Goal: Task Accomplishment & Management: Use online tool/utility

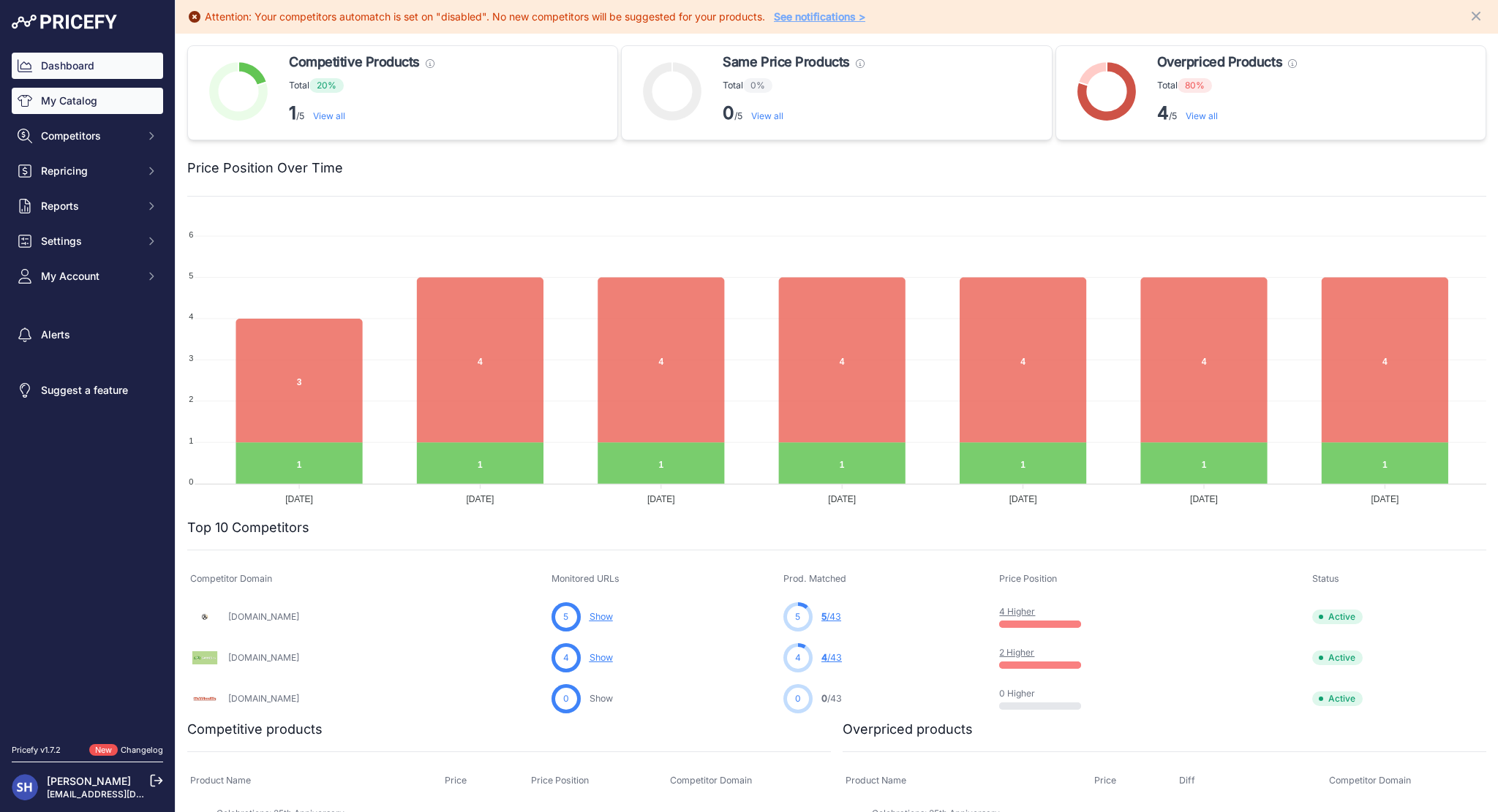
click at [73, 102] on link "My Catalog" at bounding box center [87, 101] width 151 height 26
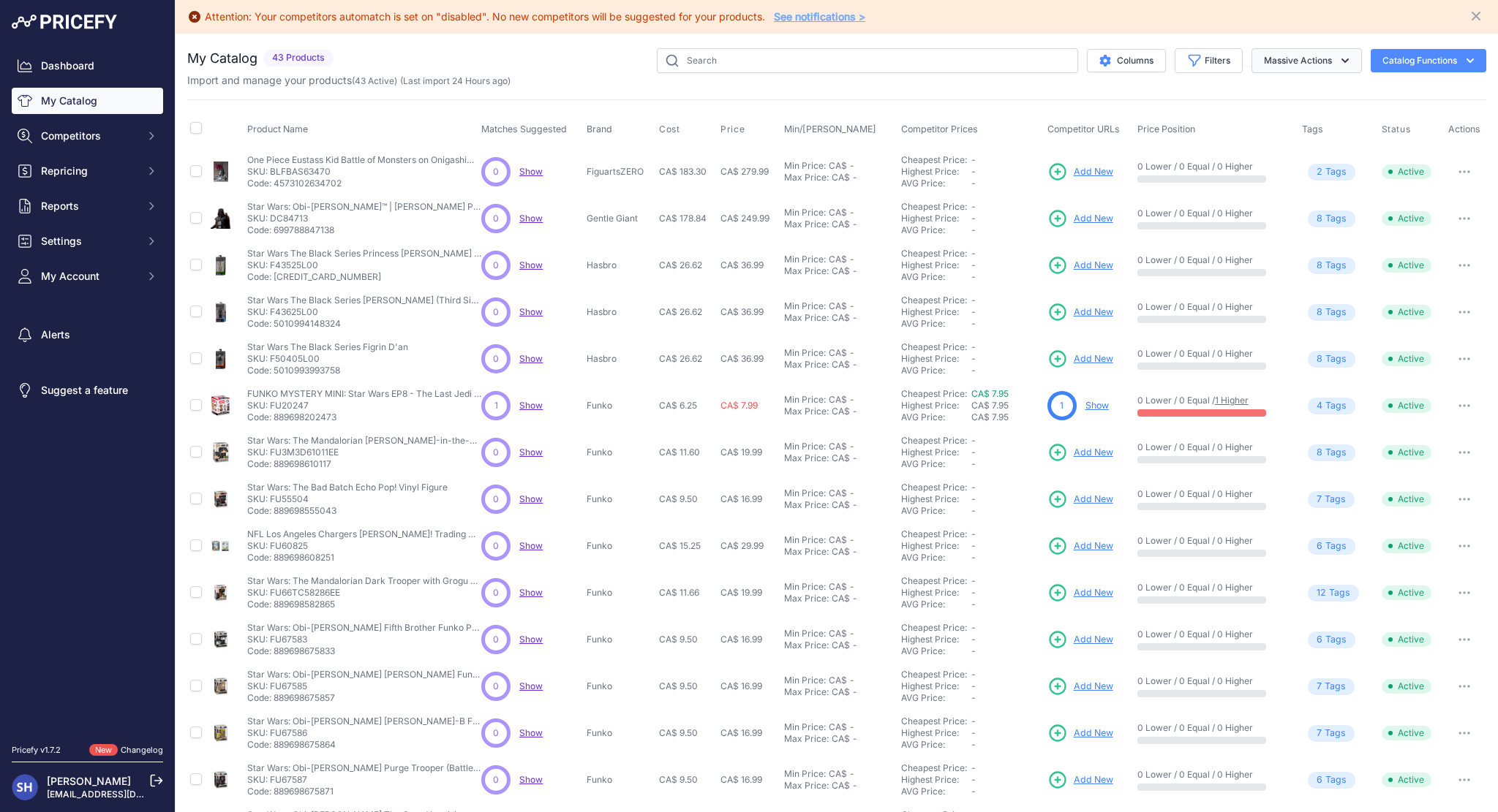
click at [1338, 54] on icon "button" at bounding box center [1345, 60] width 14 height 14
click at [594, 79] on div "Import and manage your products ( 43 Active ) (Last import 24 Hours ago)" at bounding box center [837, 79] width 1299 height 14
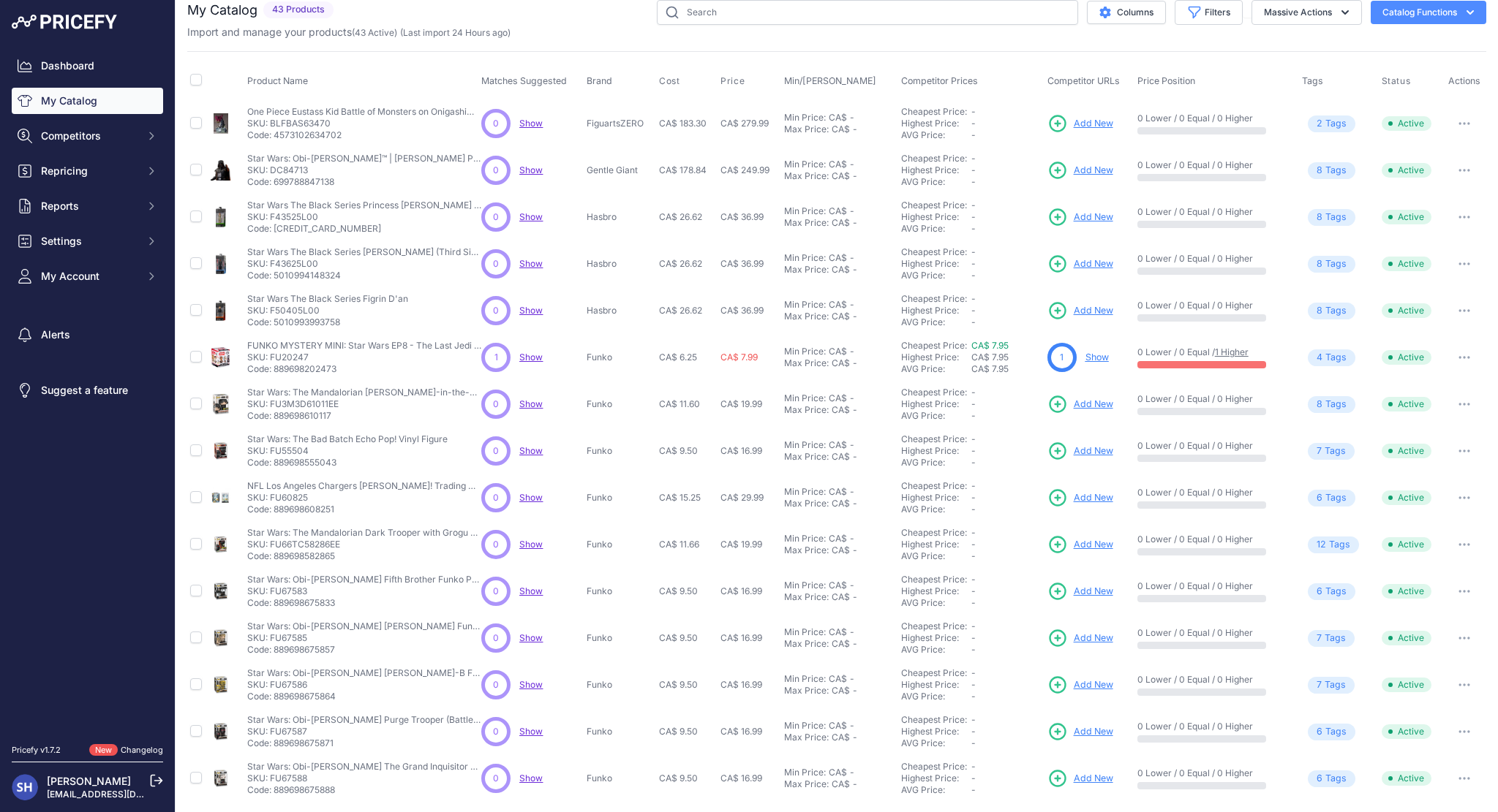
scroll to position [96, 0]
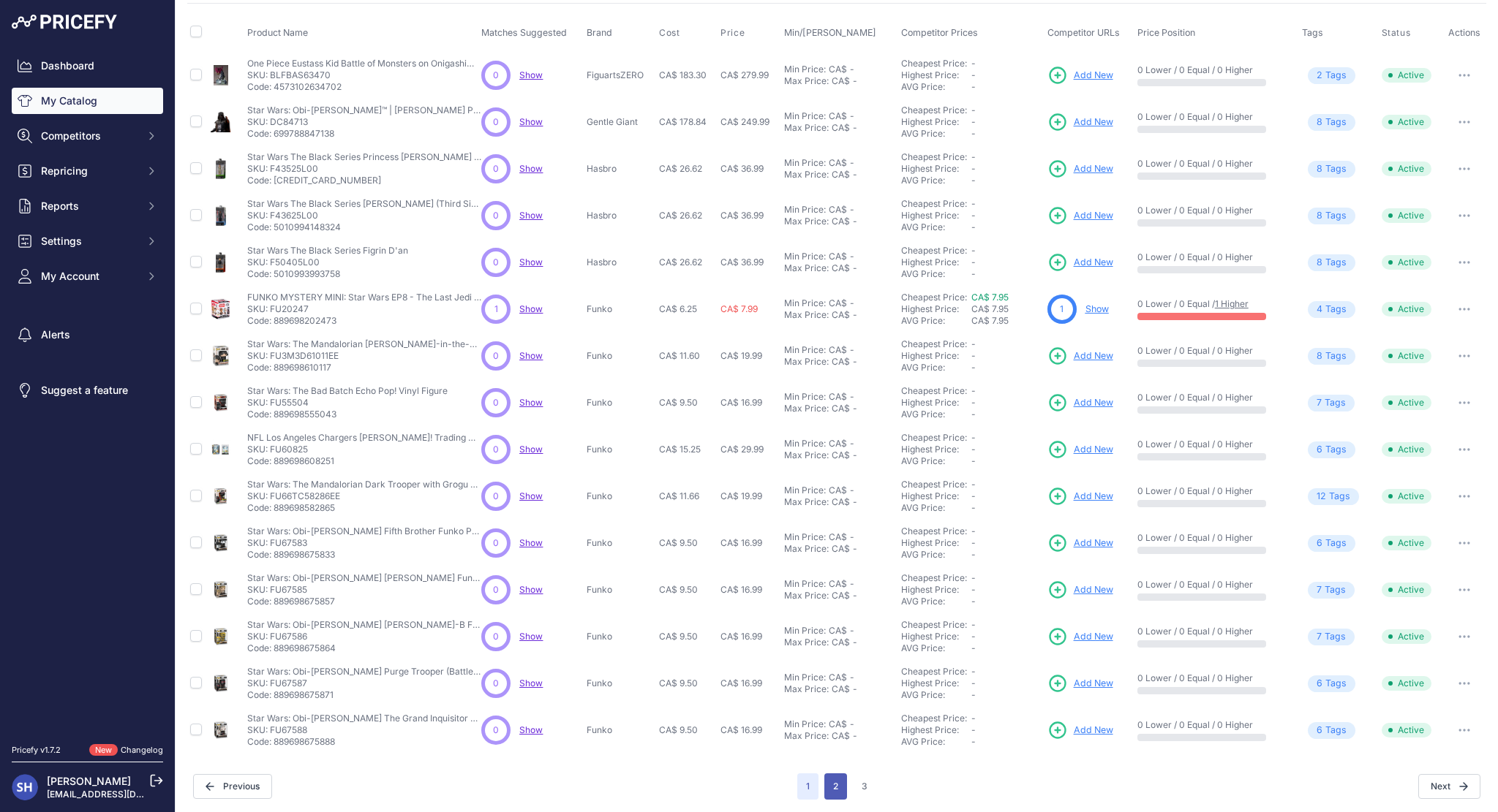
click at [841, 790] on button "2" at bounding box center [836, 786] width 23 height 26
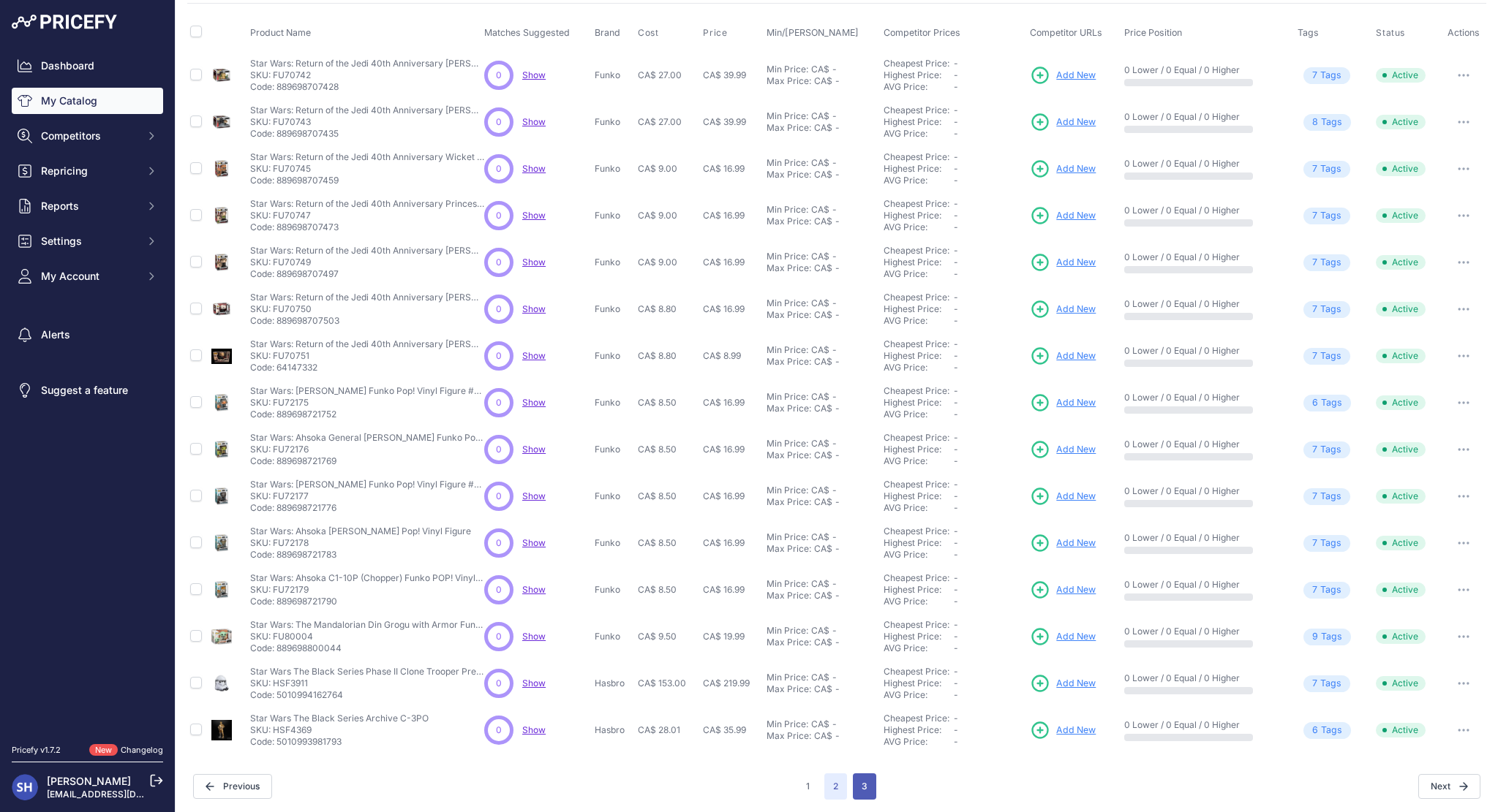
click at [858, 789] on button "3" at bounding box center [864, 786] width 24 height 26
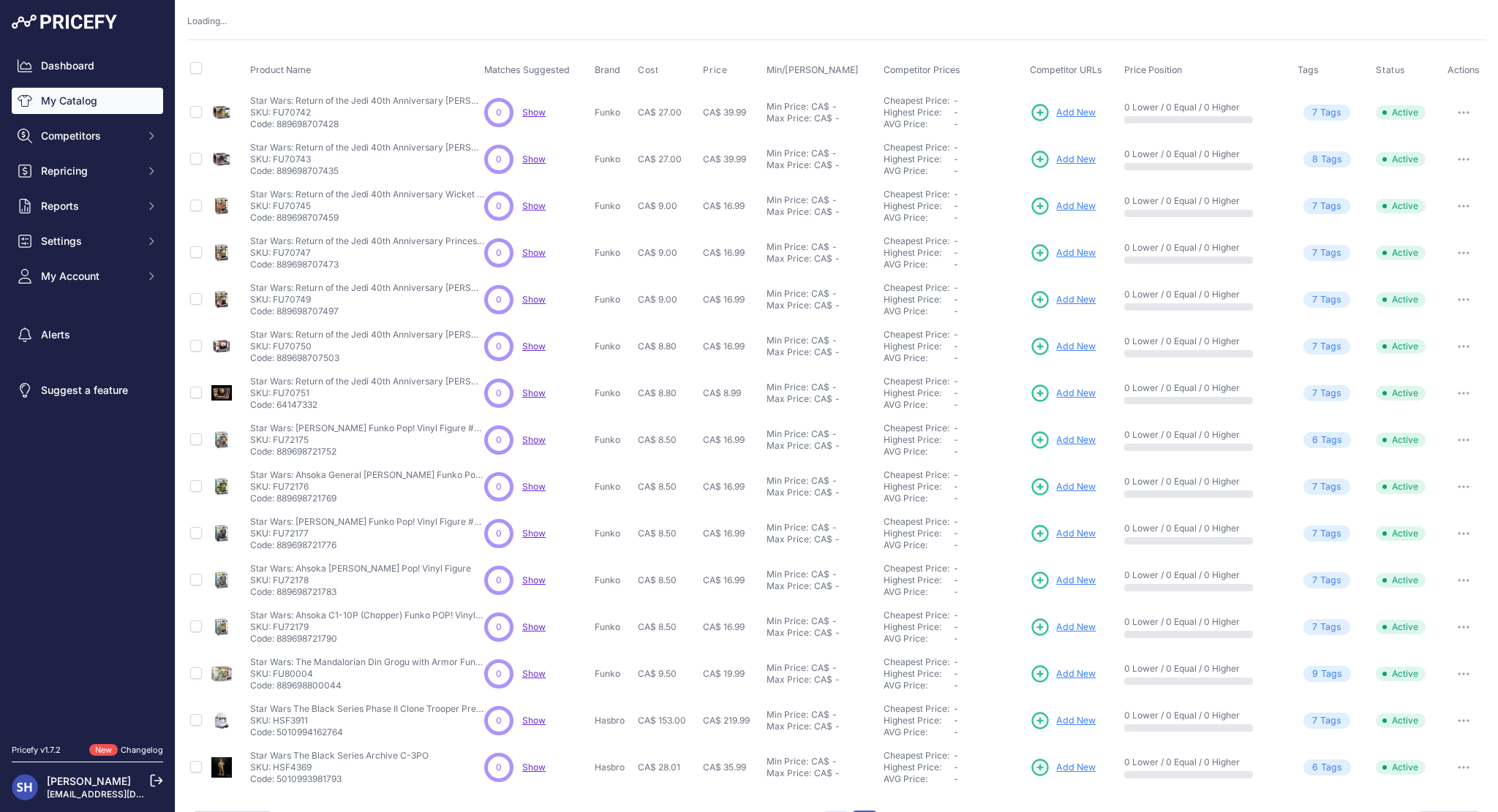
scroll to position [134, 0]
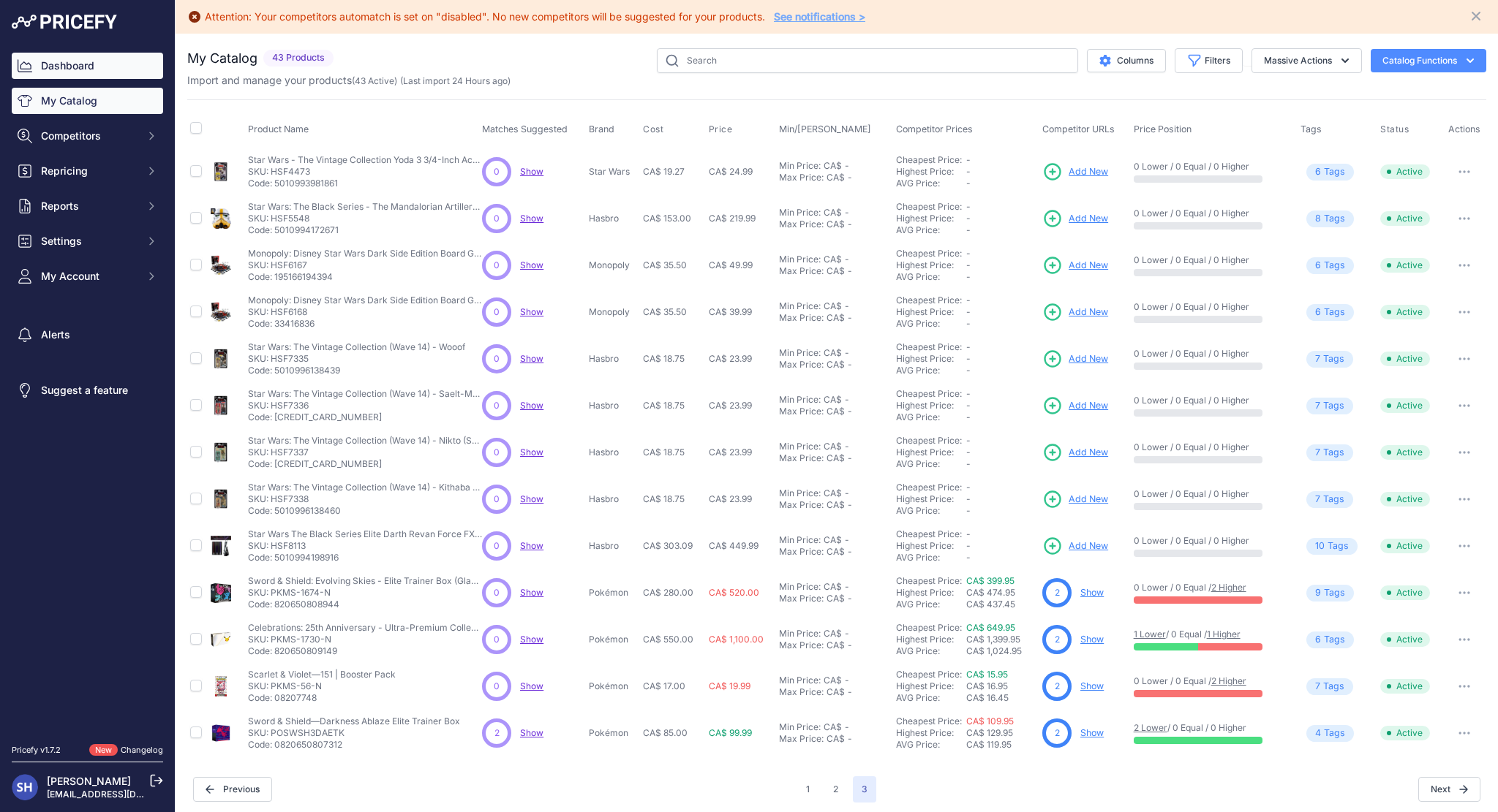
click at [114, 57] on link "Dashboard" at bounding box center [87, 66] width 151 height 26
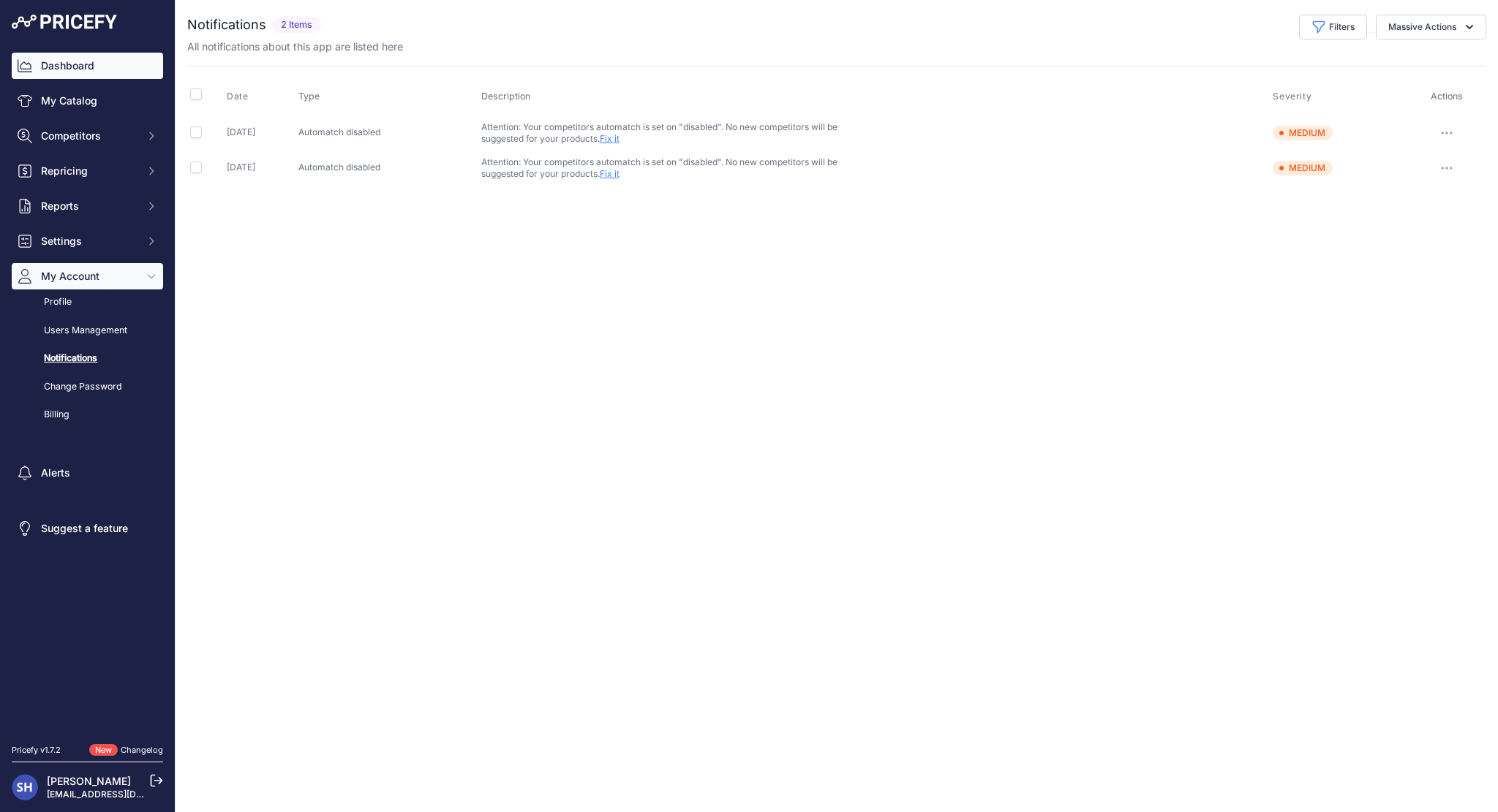
click at [99, 66] on link "Dashboard" at bounding box center [87, 66] width 151 height 26
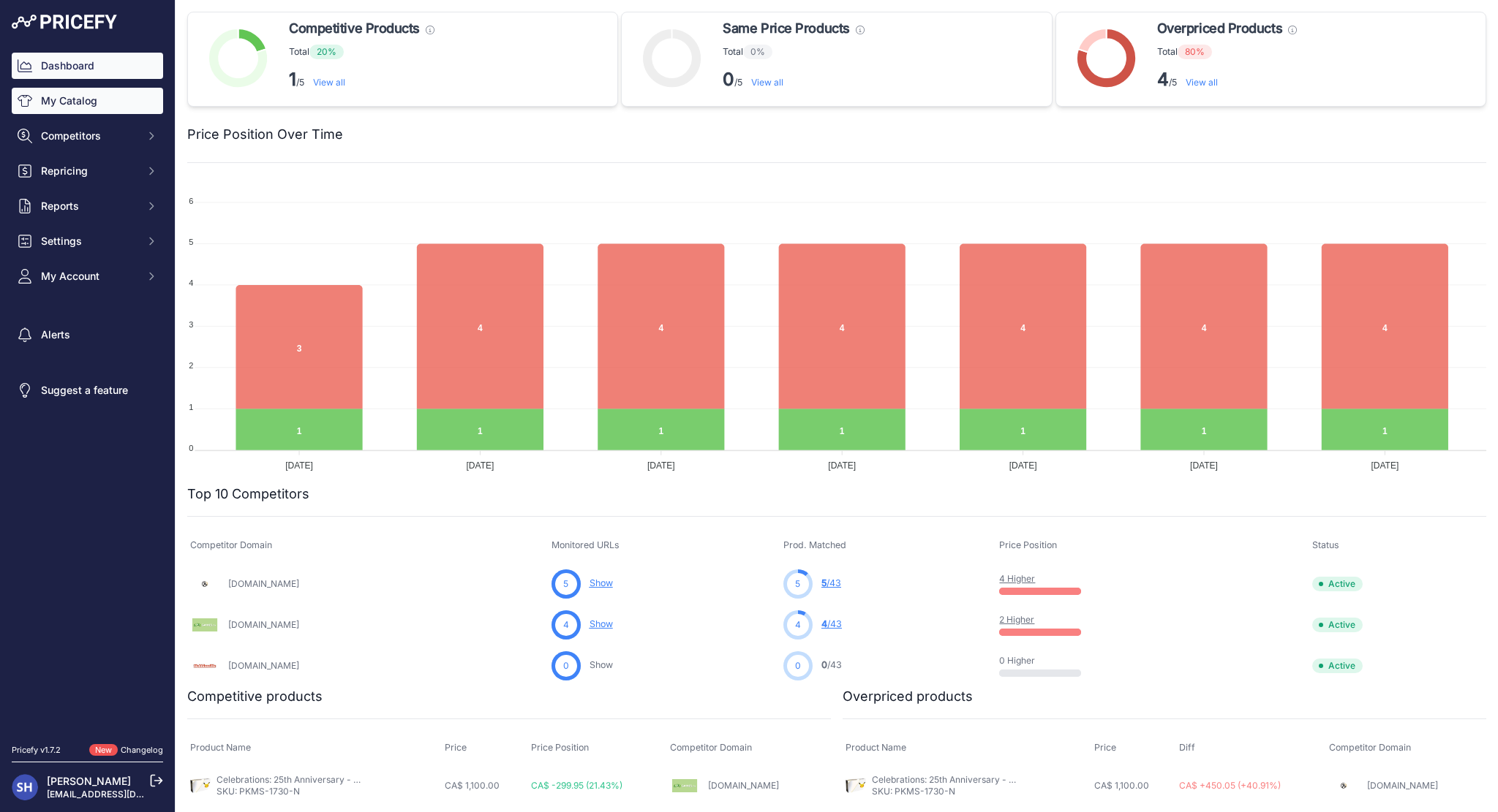
click at [104, 103] on link "My Catalog" at bounding box center [87, 101] width 151 height 26
click at [94, 103] on link "My Catalog" at bounding box center [87, 101] width 151 height 26
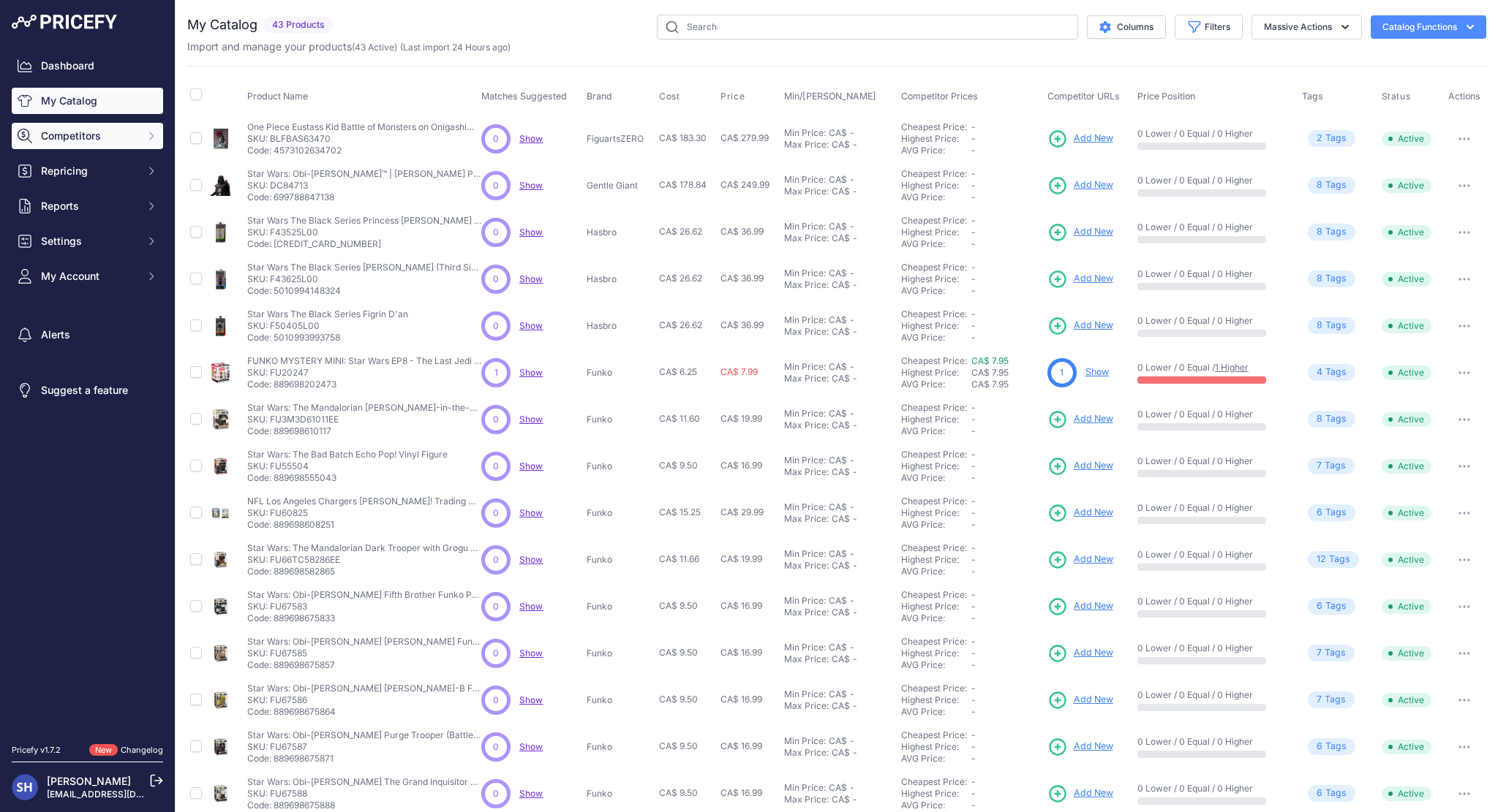
click at [121, 134] on span "Competitors" at bounding box center [88, 135] width 96 height 14
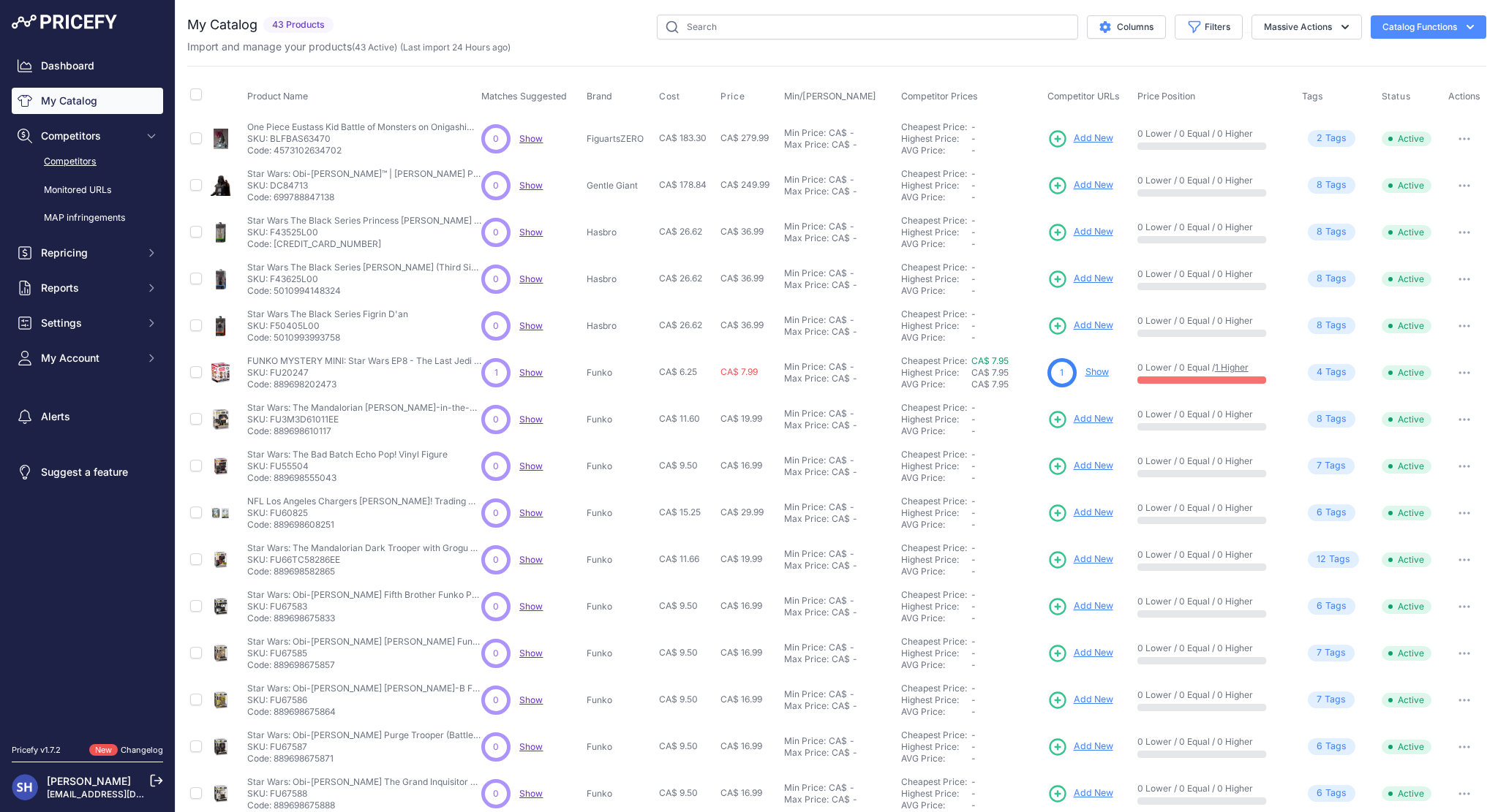
click at [95, 162] on link "Competitors" at bounding box center [87, 162] width 151 height 26
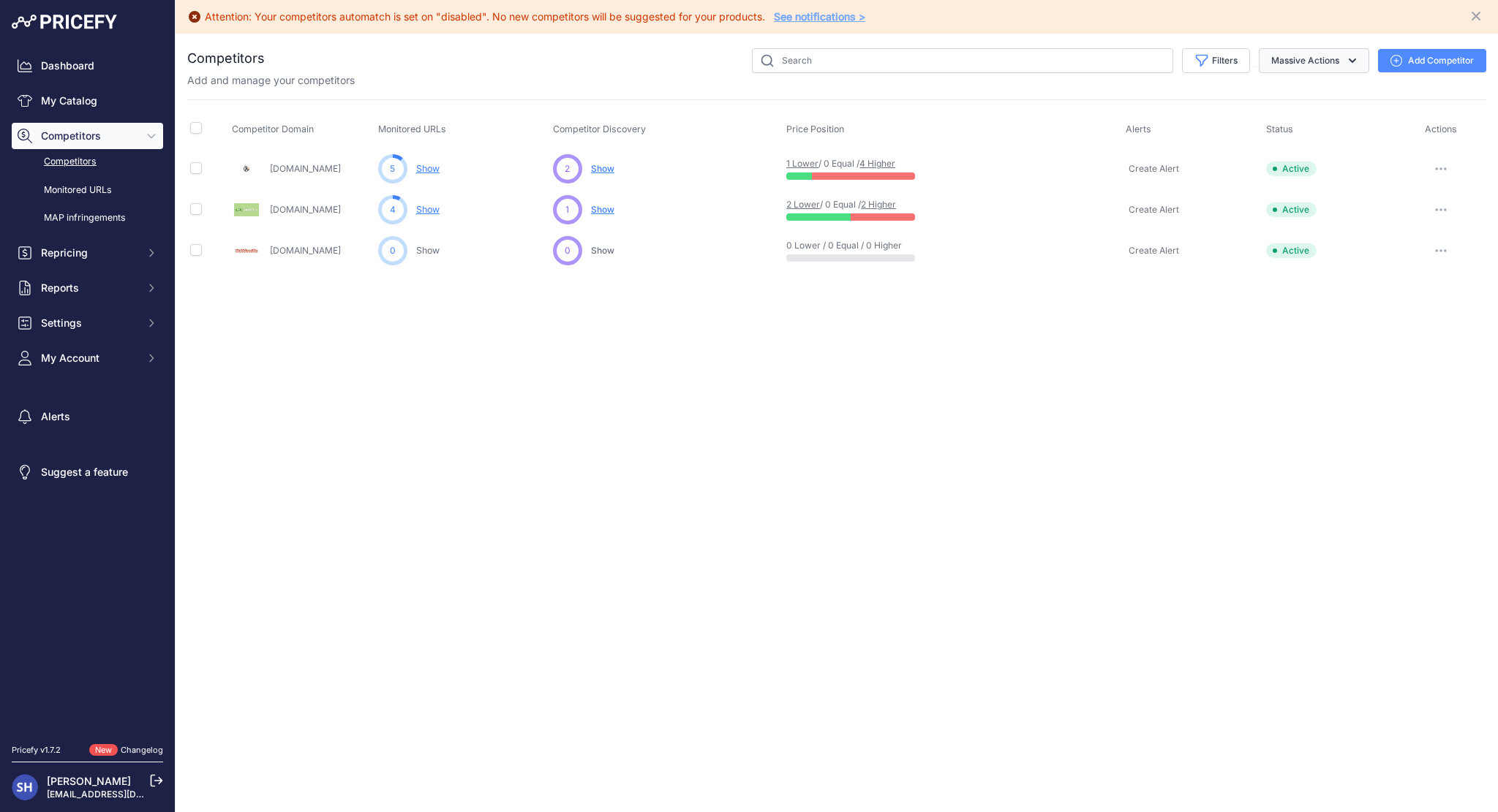
click at [1329, 63] on button "Massive Actions" at bounding box center [1314, 60] width 111 height 25
click at [1293, 344] on div "Attention: Your competitors automatch is set on "disabled". No new competitors …" at bounding box center [837, 406] width 1322 height 812
click at [1445, 162] on button "button" at bounding box center [1440, 169] width 29 height 21
drag, startPoint x: 1284, startPoint y: 395, endPoint x: 1448, endPoint y: 228, distance: 234.1
click at [1284, 395] on div "Attention: Your competitors automatch is set on "disabled". No new competitors …" at bounding box center [837, 406] width 1322 height 812
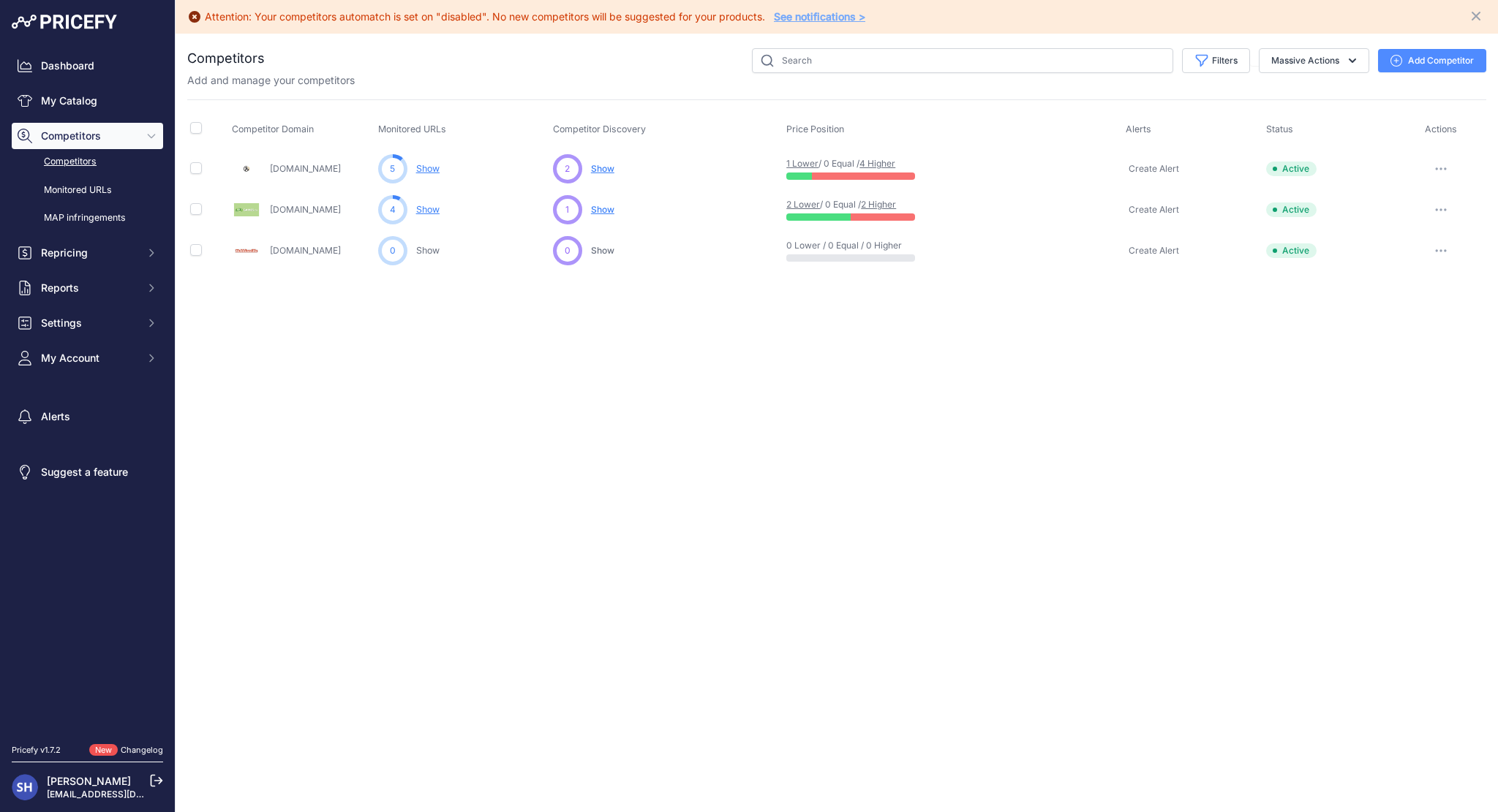
click at [1441, 209] on icon "button" at bounding box center [1442, 210] width 2 height 2
drag, startPoint x: 1299, startPoint y: 477, endPoint x: 1422, endPoint y: 298, distance: 217.2
click at [1300, 475] on div "Attention: Your competitors automatch is set on "disabled". No new competitors …" at bounding box center [837, 406] width 1322 height 812
click at [1441, 252] on button "button" at bounding box center [1440, 251] width 29 height 21
click at [1232, 379] on div "Attention: Your competitors automatch is set on "disabled". No new competitors …" at bounding box center [837, 406] width 1322 height 812
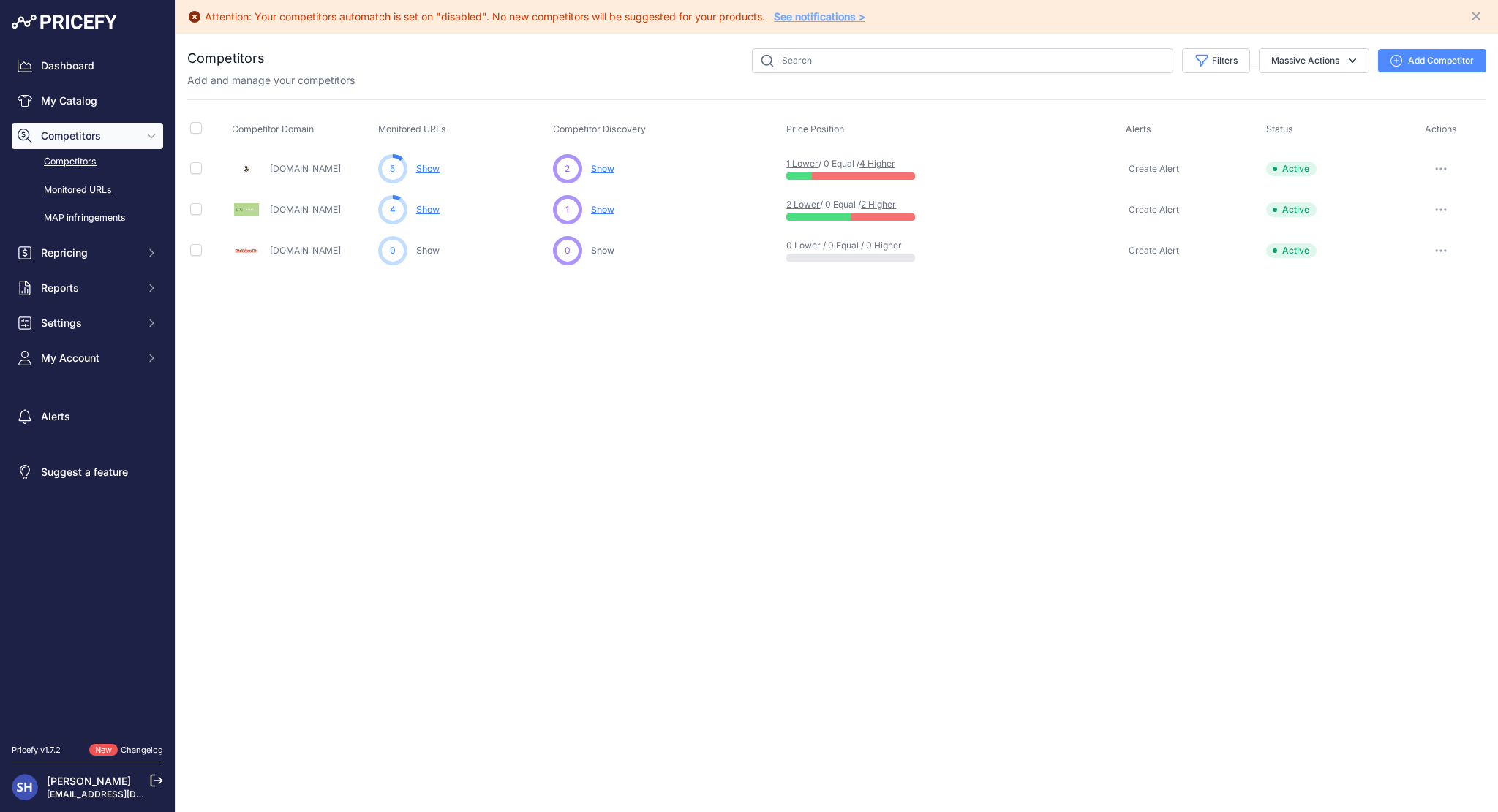
click at [108, 192] on link "Monitored URLs" at bounding box center [87, 190] width 151 height 26
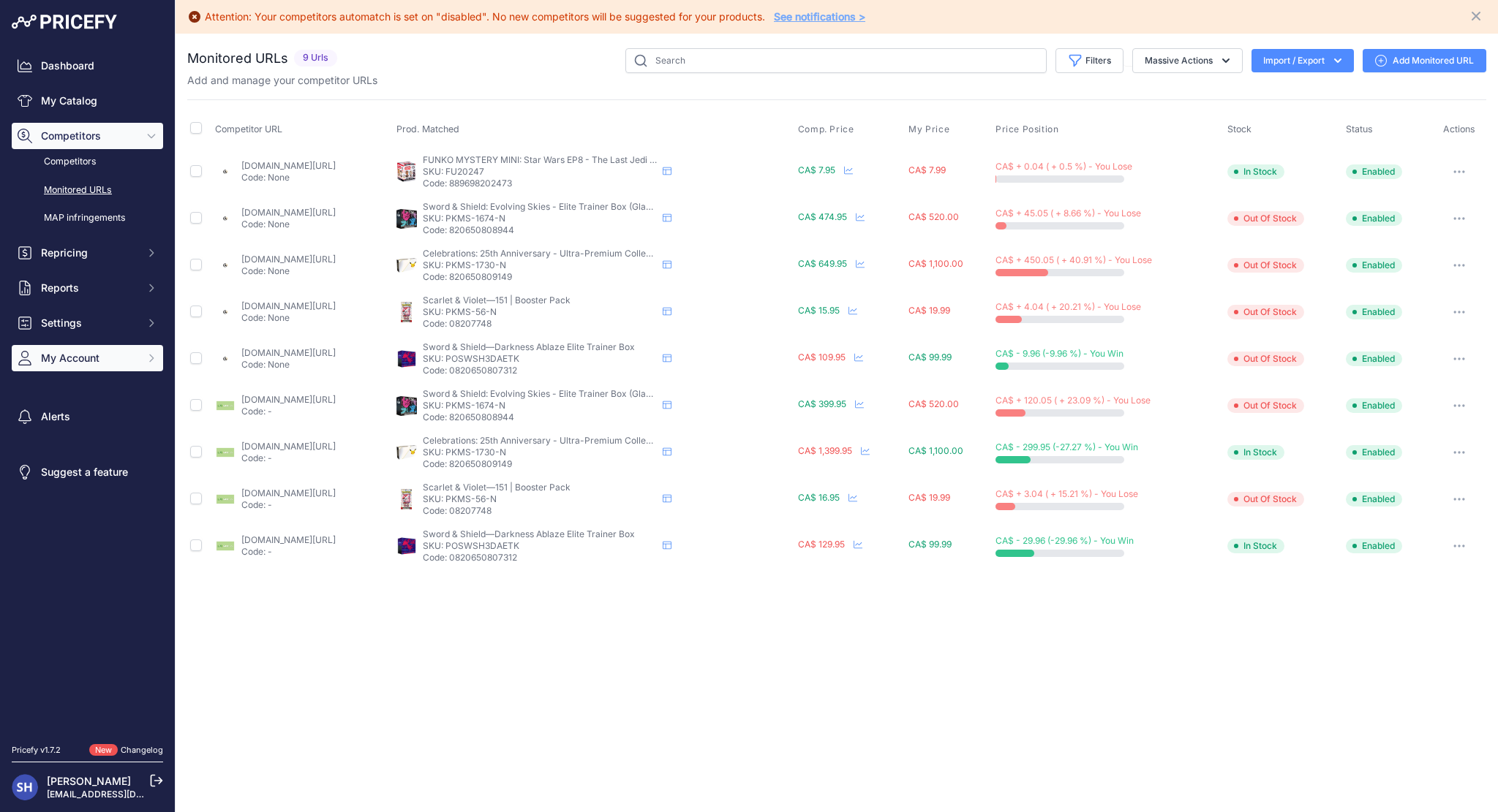
click at [105, 354] on span "My Account" at bounding box center [88, 357] width 96 height 14
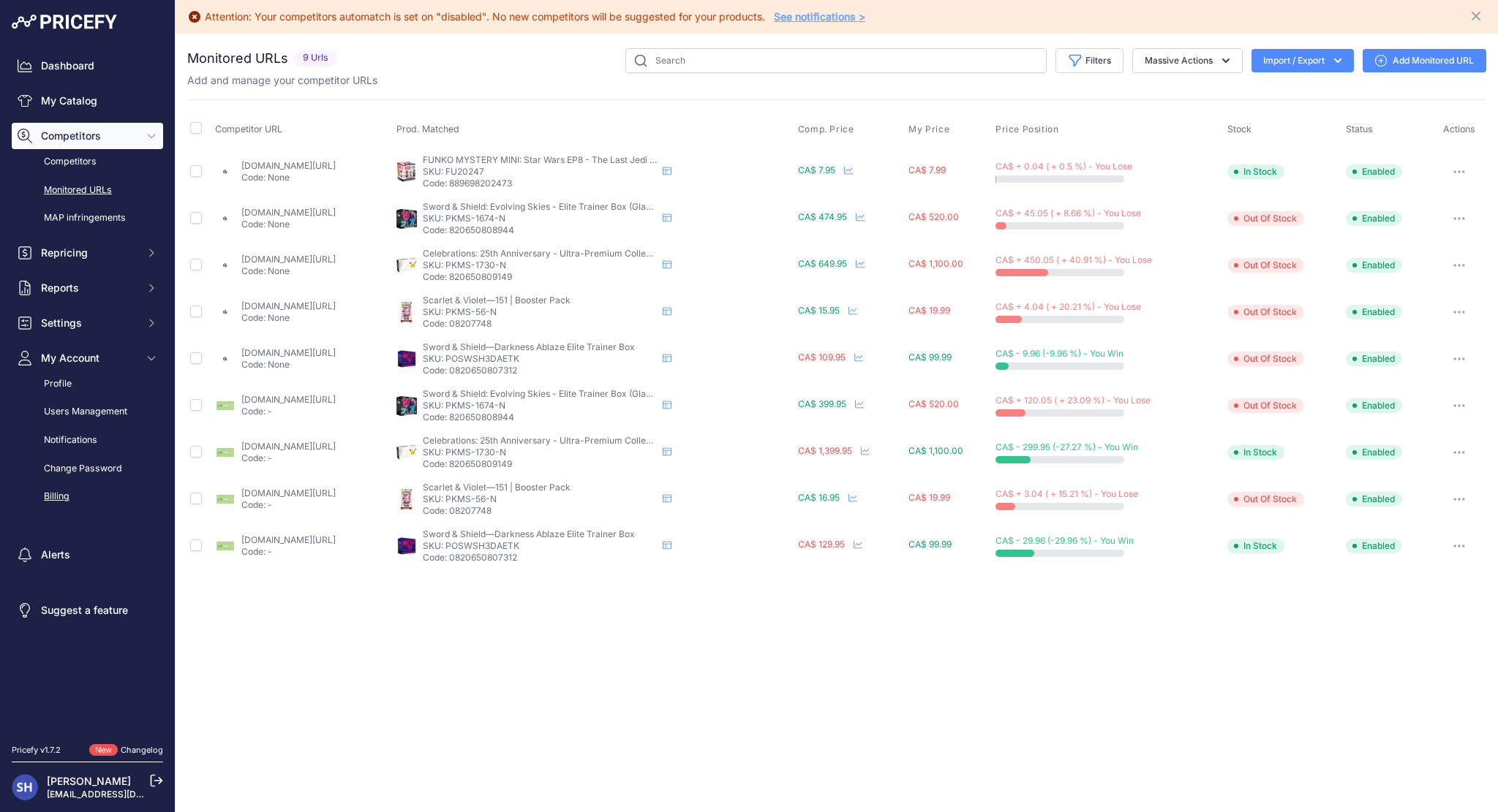
click at [57, 491] on link "Billing" at bounding box center [87, 496] width 151 height 26
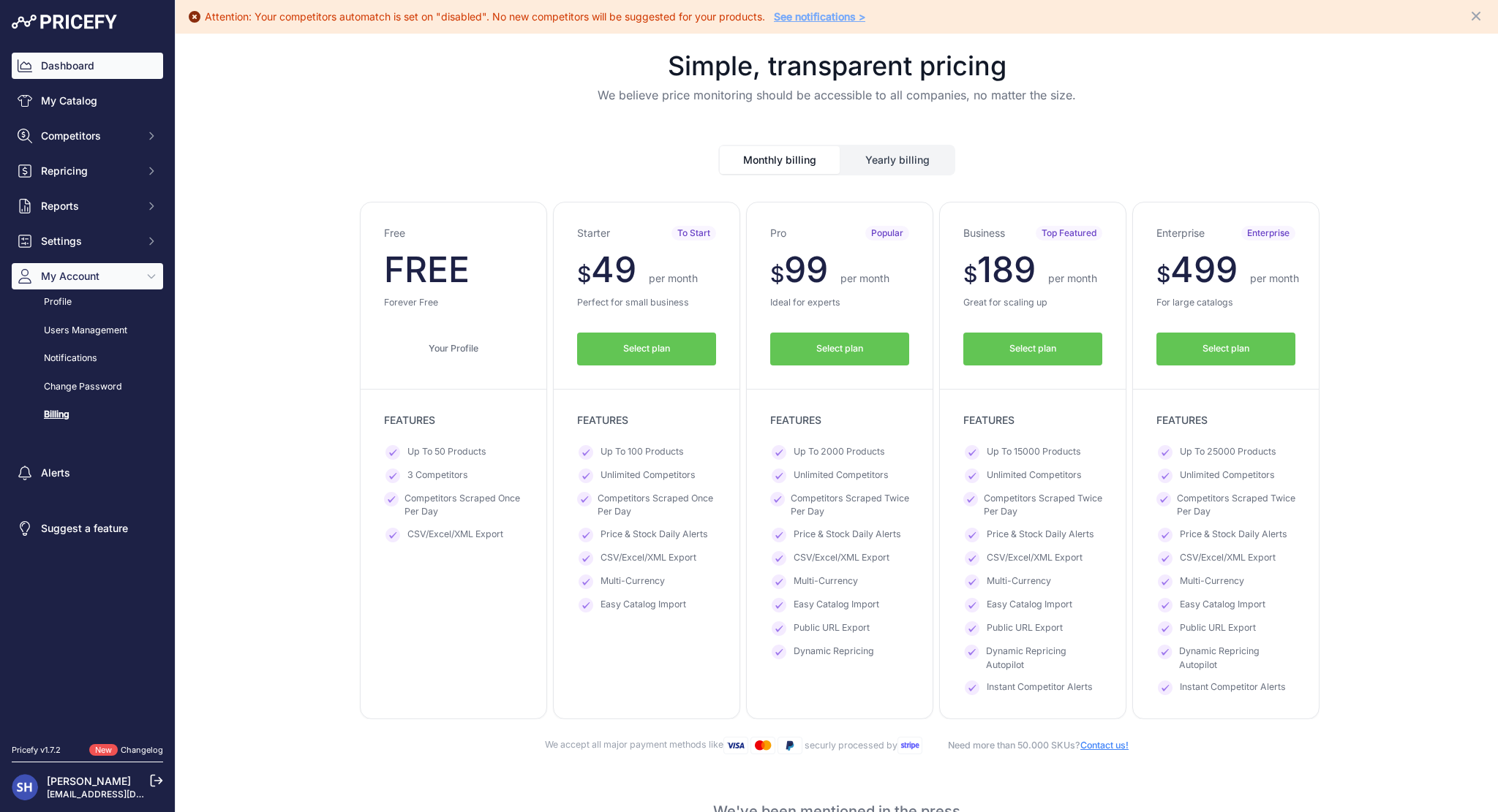
click at [119, 76] on link "Dashboard" at bounding box center [87, 66] width 151 height 26
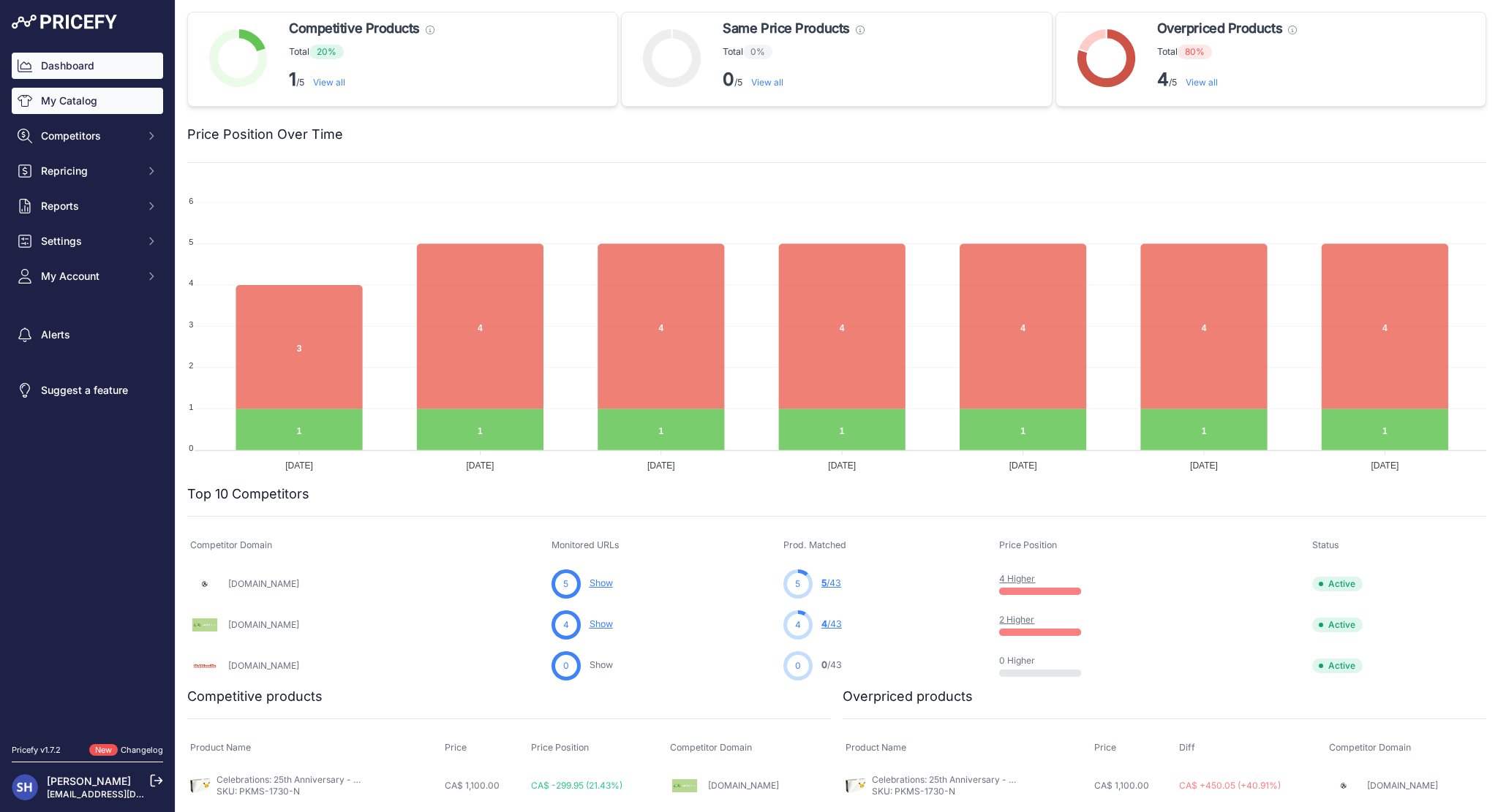
click at [94, 105] on link "My Catalog" at bounding box center [87, 101] width 151 height 26
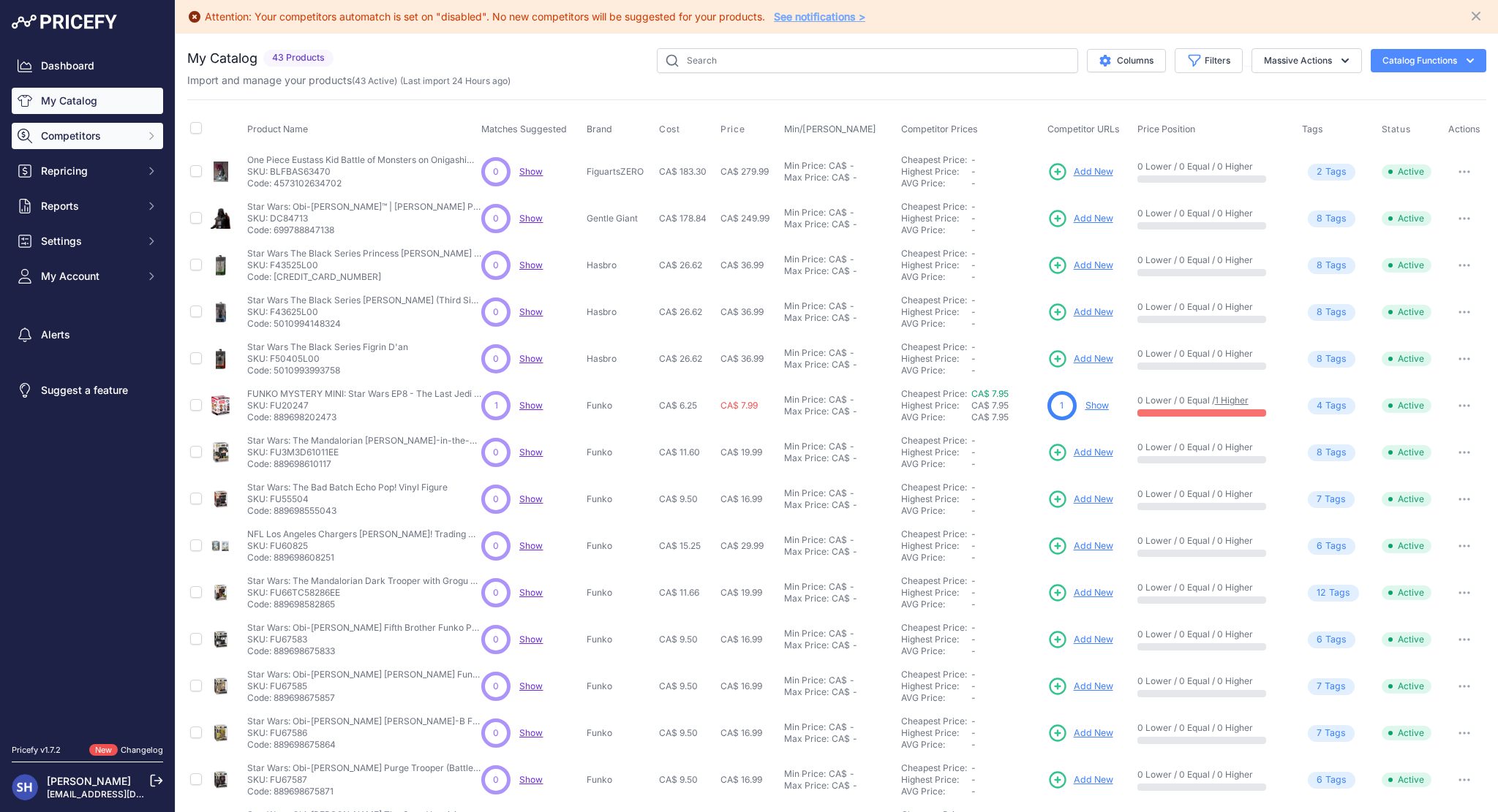
click at [96, 141] on span "Competitors" at bounding box center [88, 135] width 96 height 14
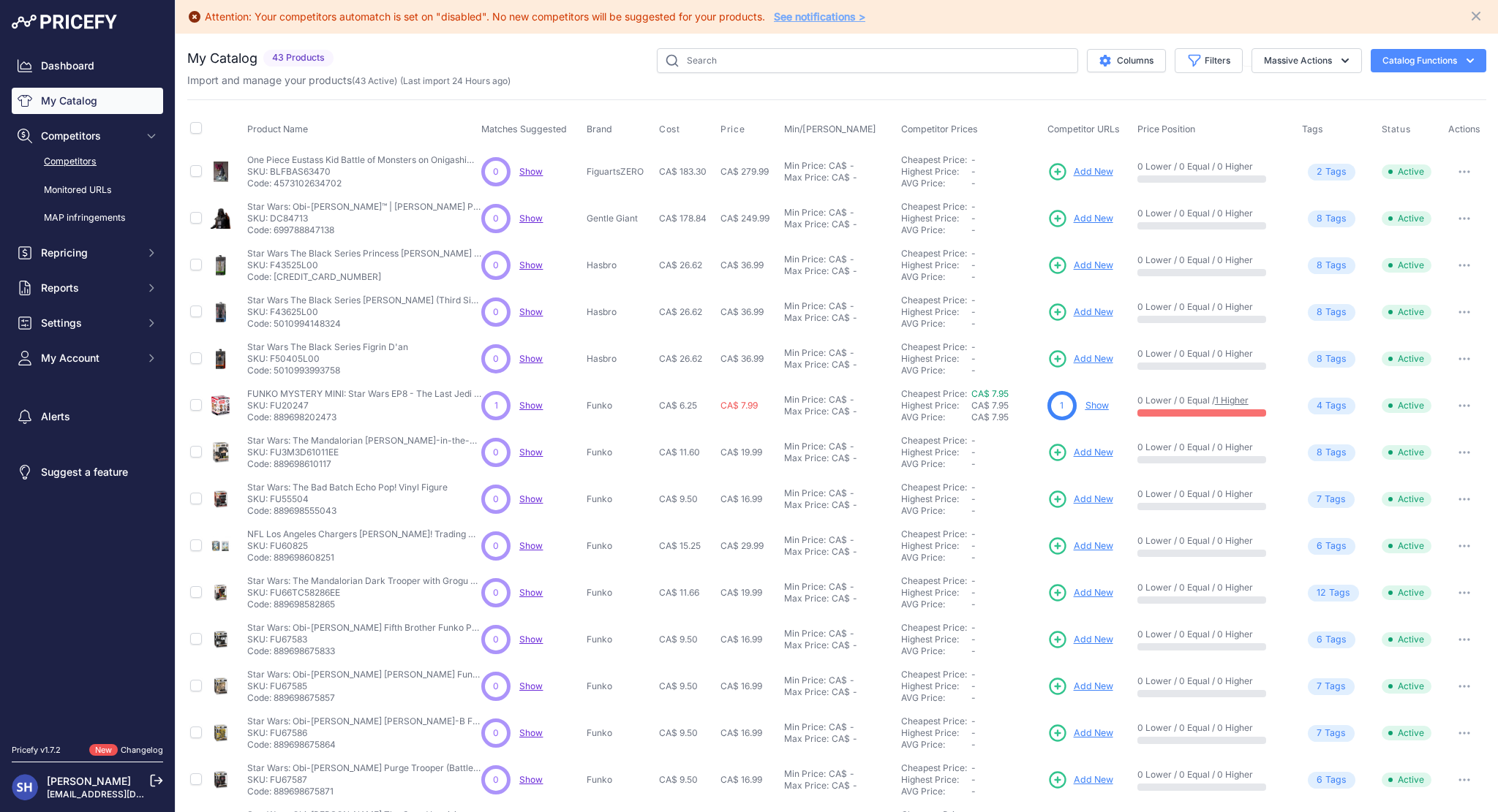
click at [81, 157] on link "Competitors" at bounding box center [87, 162] width 151 height 26
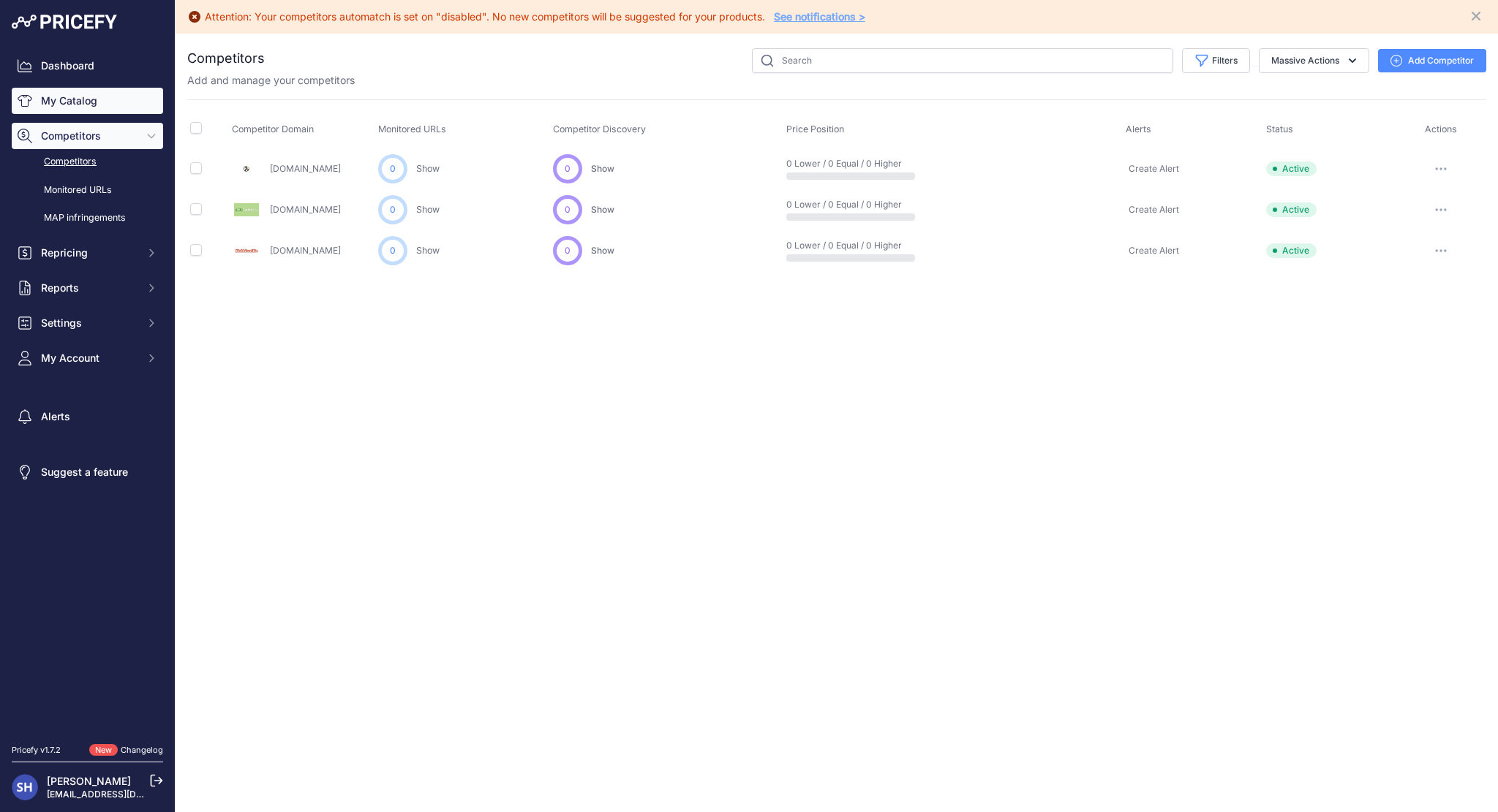
click at [99, 90] on link "My Catalog" at bounding box center [87, 101] width 151 height 26
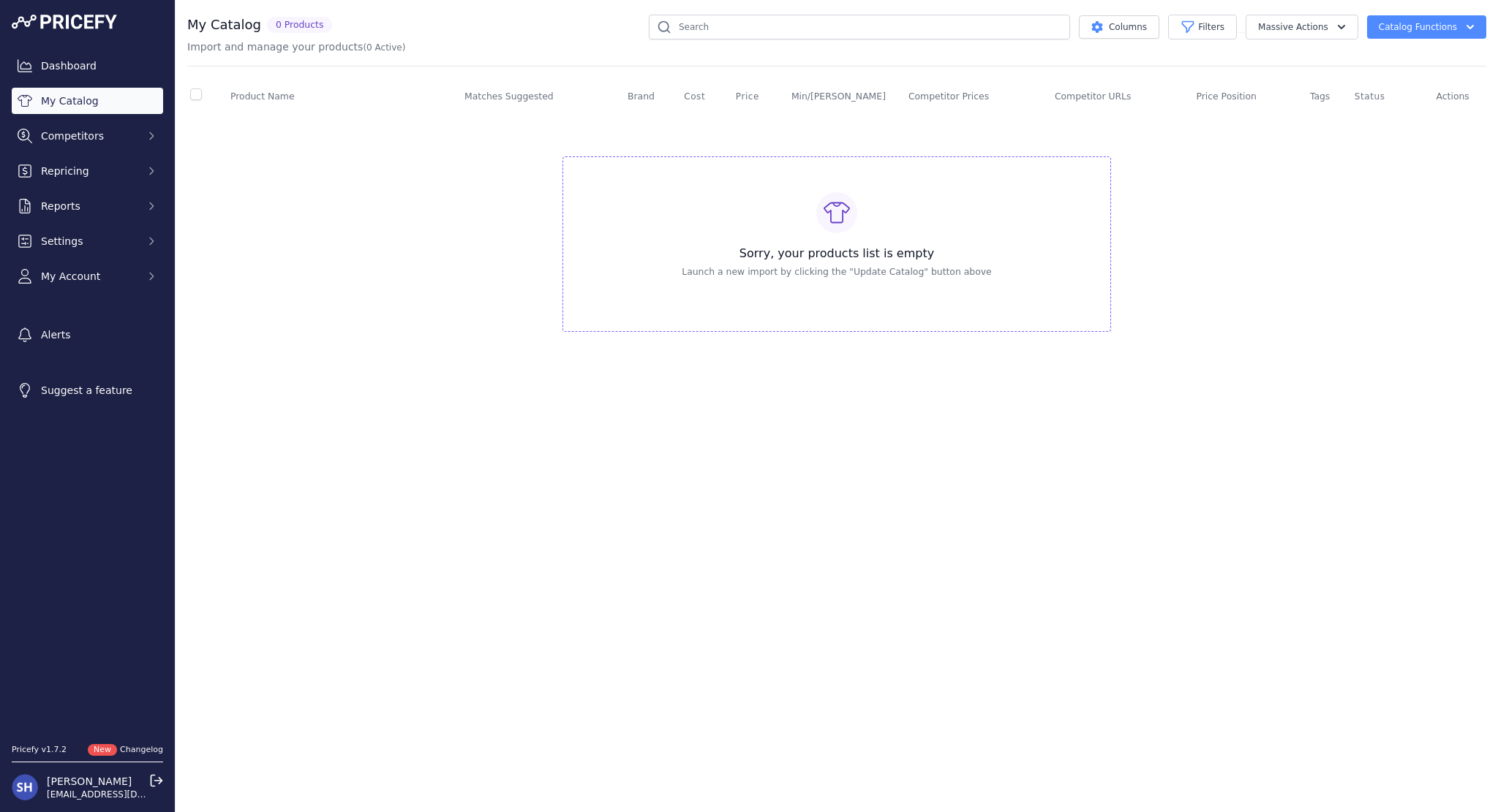
click at [1413, 37] on button "Catalog Functions" at bounding box center [1427, 26] width 119 height 24
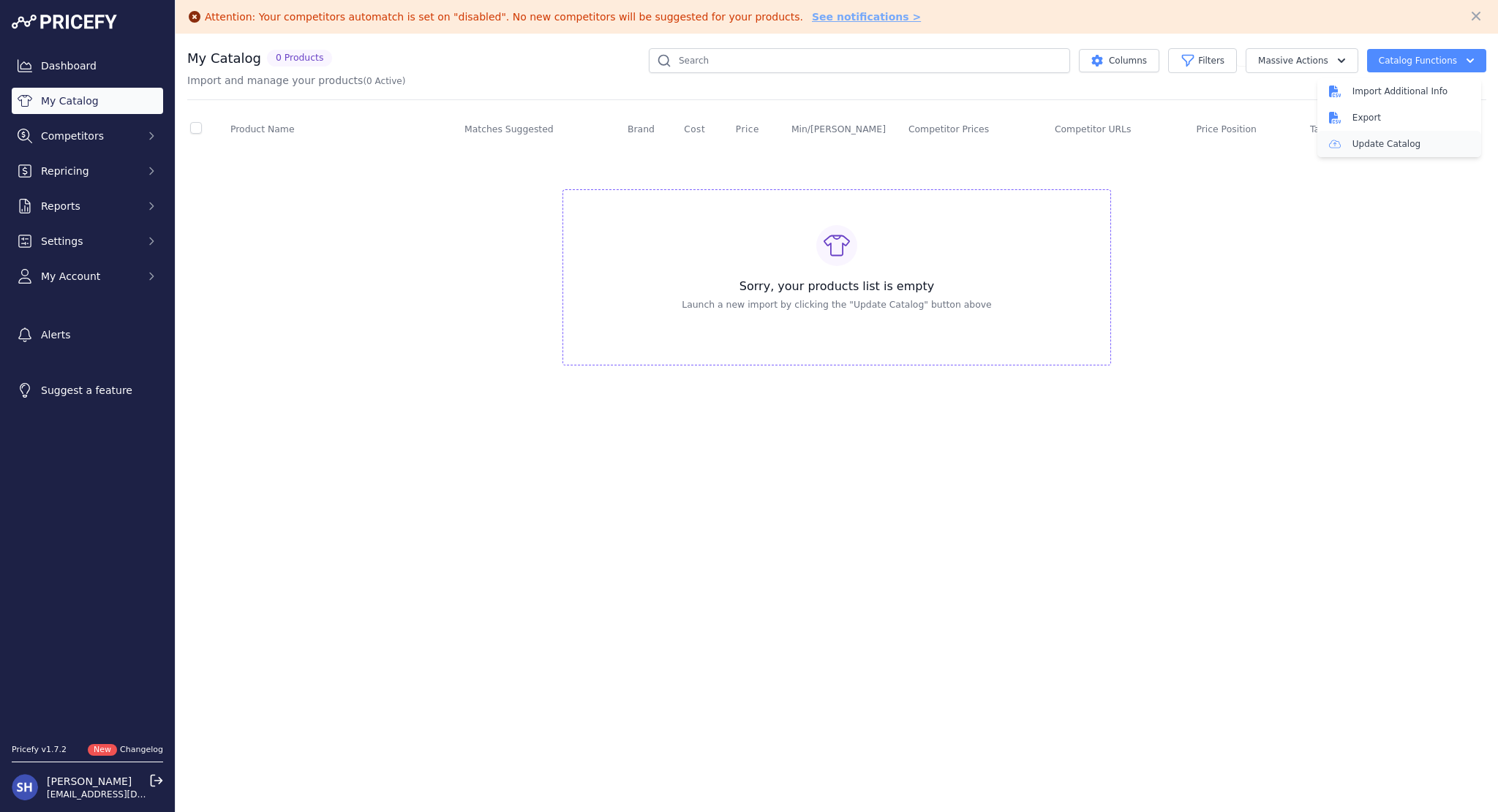
click at [1369, 140] on link "Update Catalog" at bounding box center [1399, 144] width 164 height 26
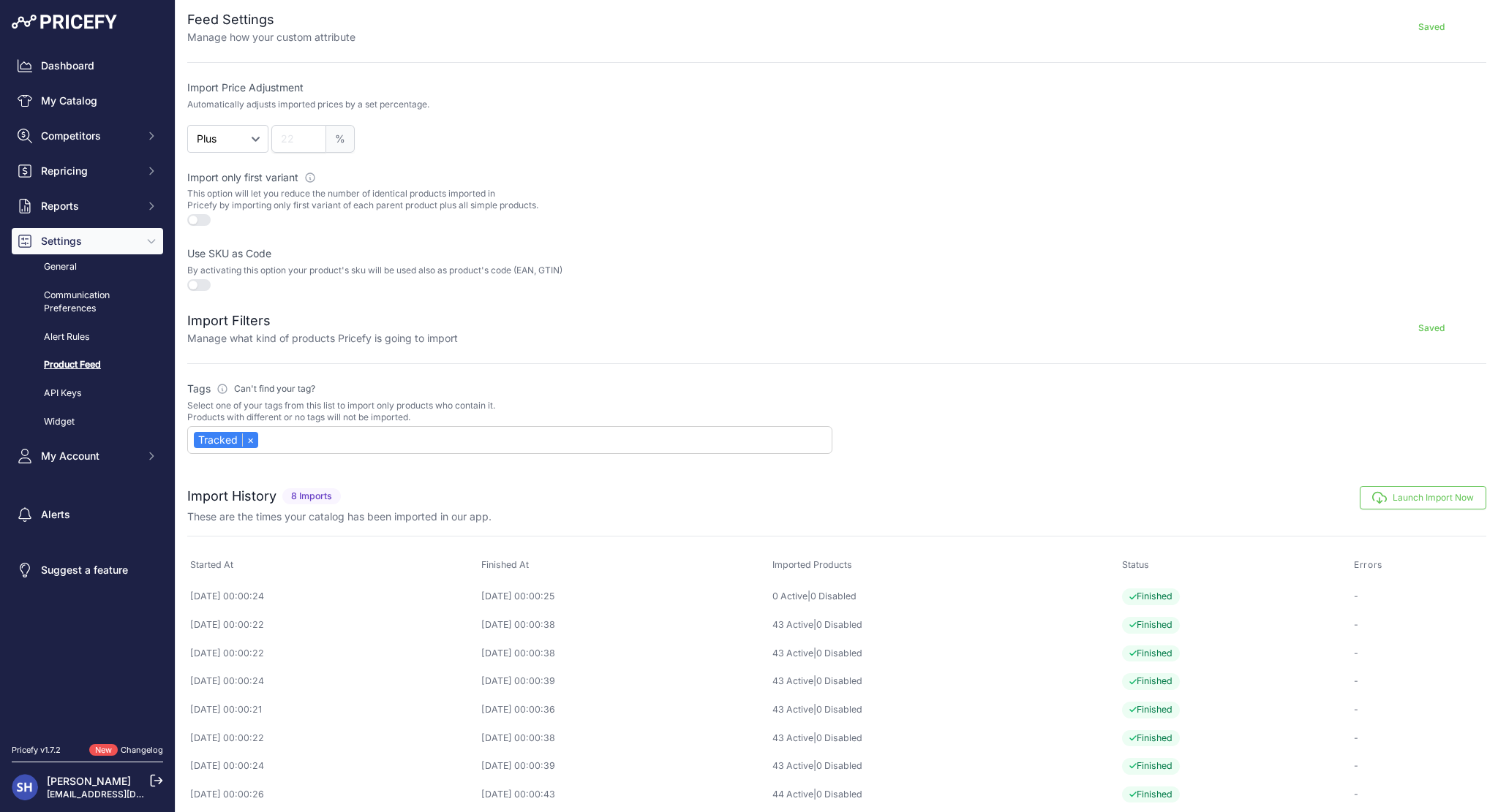
scroll to position [322, 0]
click at [1375, 492] on icon "button" at bounding box center [1379, 492] width 14 height 14
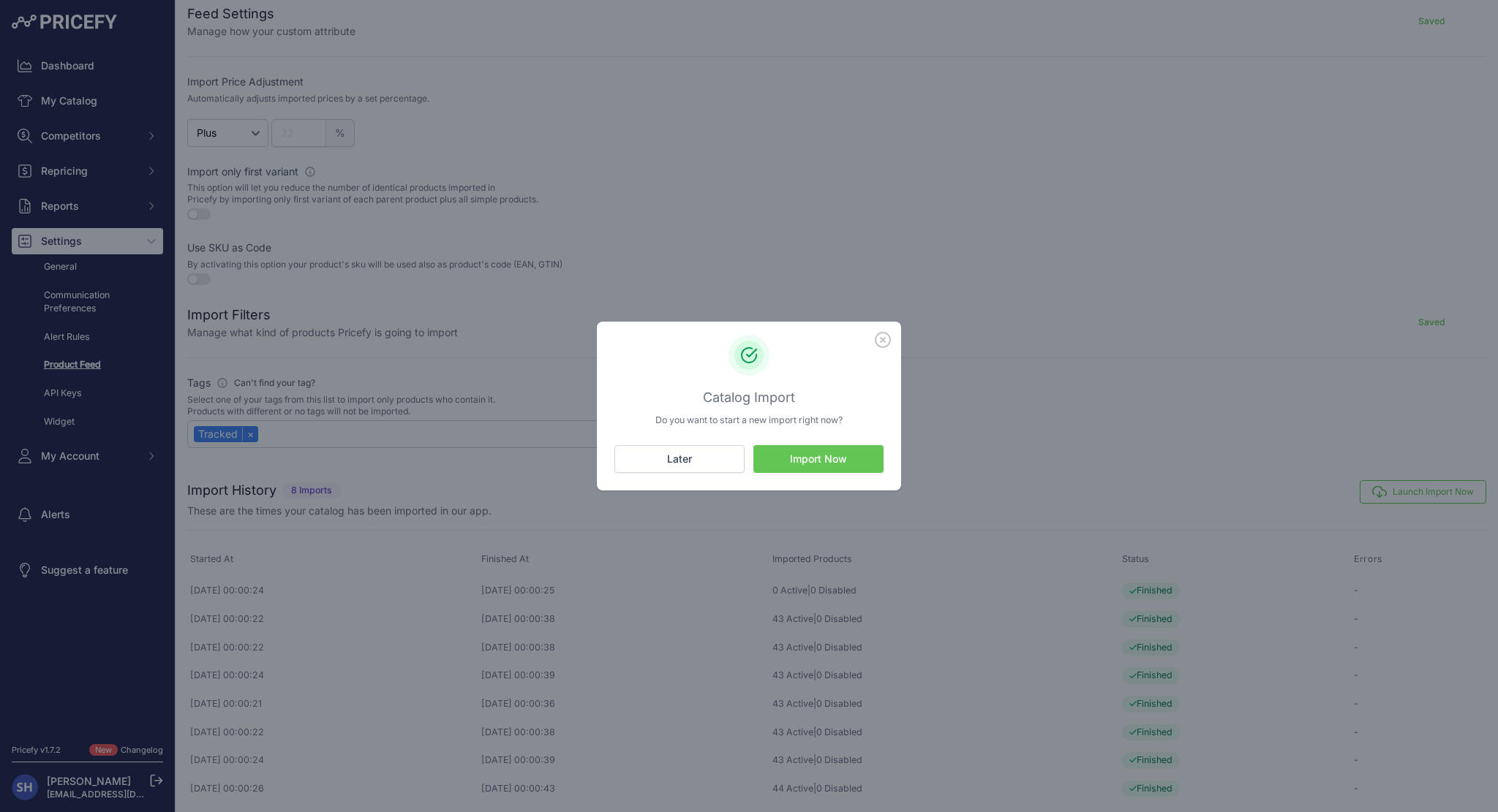
click at [795, 465] on button "Import Now" at bounding box center [819, 458] width 131 height 27
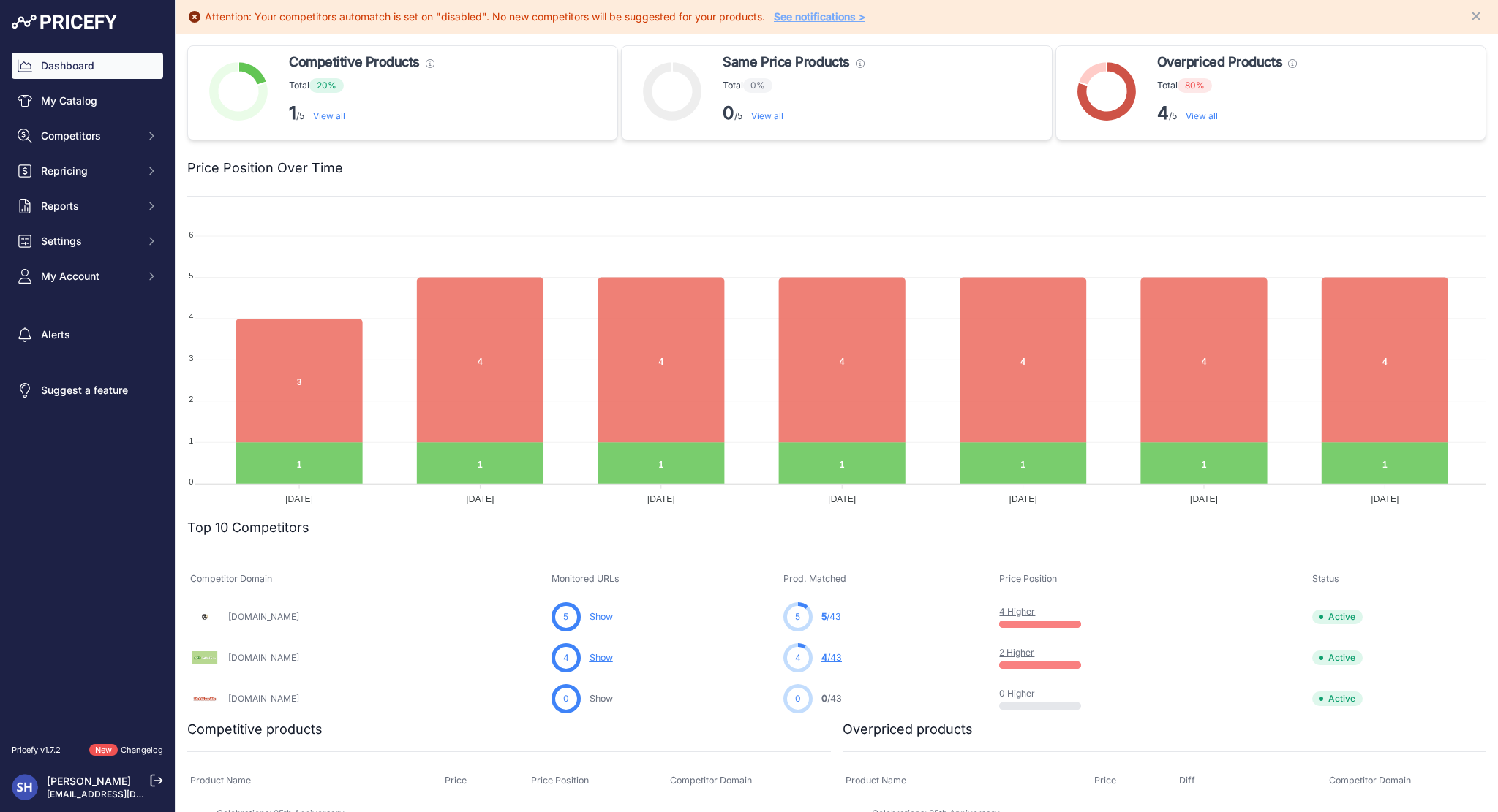
click at [117, 100] on link "My Catalog" at bounding box center [87, 101] width 151 height 26
